Goal: Use online tool/utility: Utilize a website feature to perform a specific function

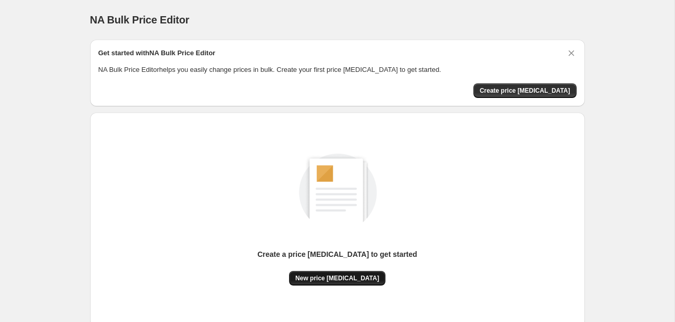
click at [312, 278] on span "New price [MEDICAL_DATA]" at bounding box center [337, 278] width 84 height 8
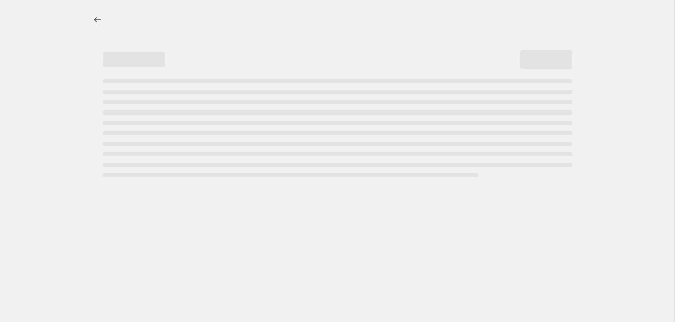
select select "percentage"
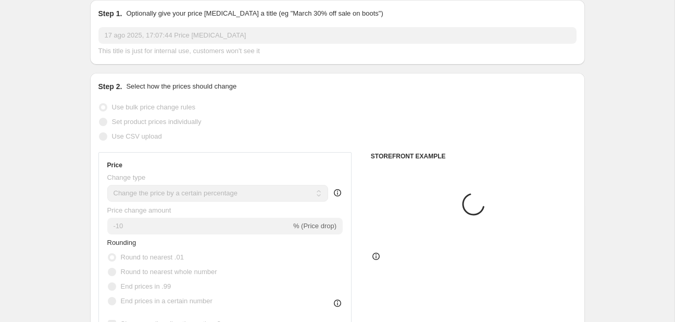
scroll to position [165, 0]
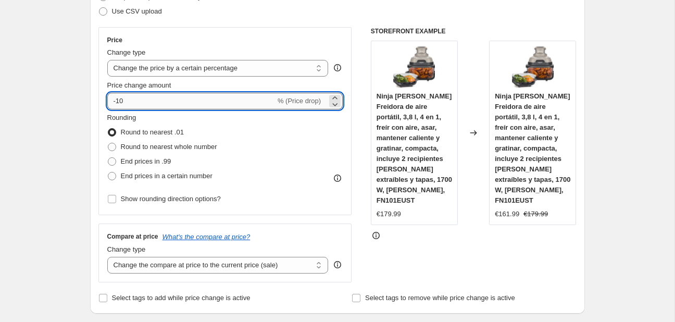
click at [191, 103] on input "-10" at bounding box center [191, 101] width 168 height 17
type input "-1"
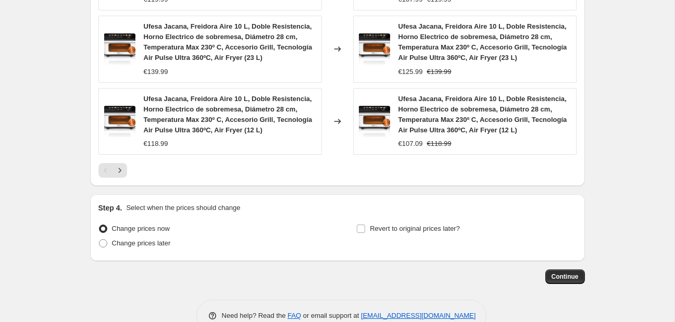
scroll to position [839, 0]
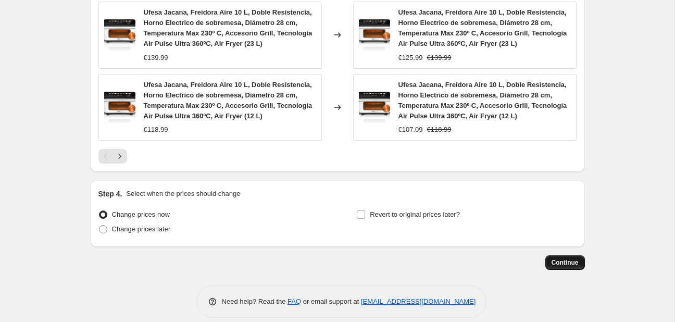
type input "-25"
click at [550, 255] on button "Continue" at bounding box center [565, 262] width 40 height 15
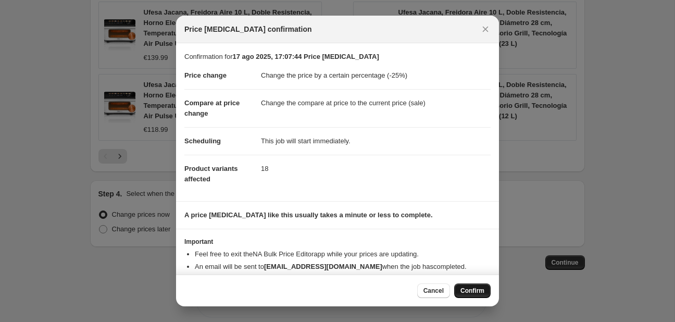
click at [461, 289] on button "Confirm" at bounding box center [472, 290] width 36 height 15
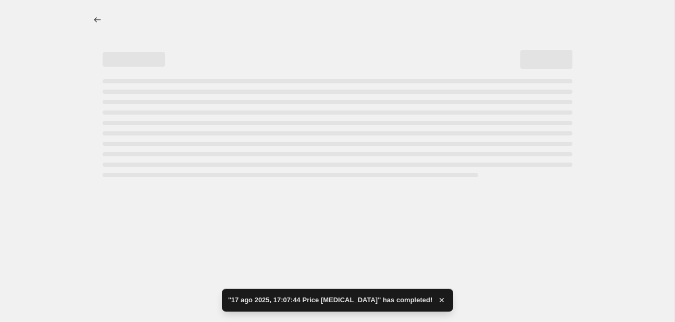
select select "percentage"
